Goal: Navigation & Orientation: Find specific page/section

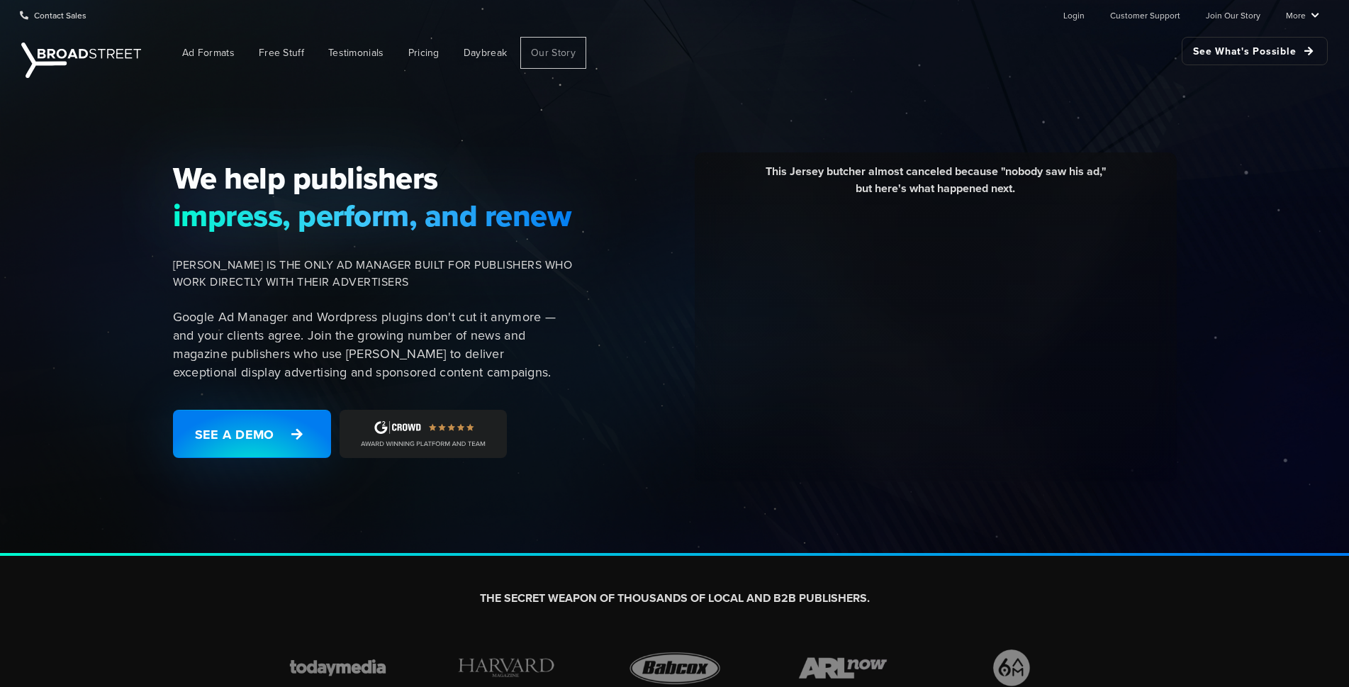
click at [561, 58] on span "Our Story" at bounding box center [553, 52] width 45 height 15
click at [68, 58] on img at bounding box center [81, 60] width 120 height 35
